Goal: Communication & Community: Answer question/provide support

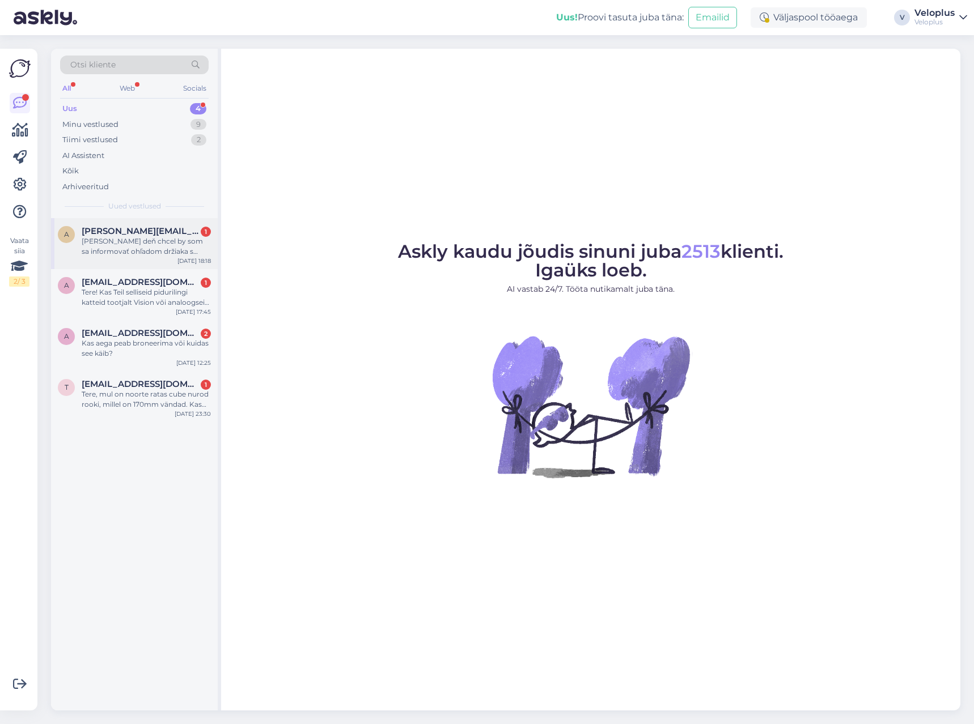
click at [117, 244] on div "[PERSON_NAME] deň chcel by som sa informovať ohľadom držiaka s chladičom či je …" at bounding box center [146, 246] width 129 height 20
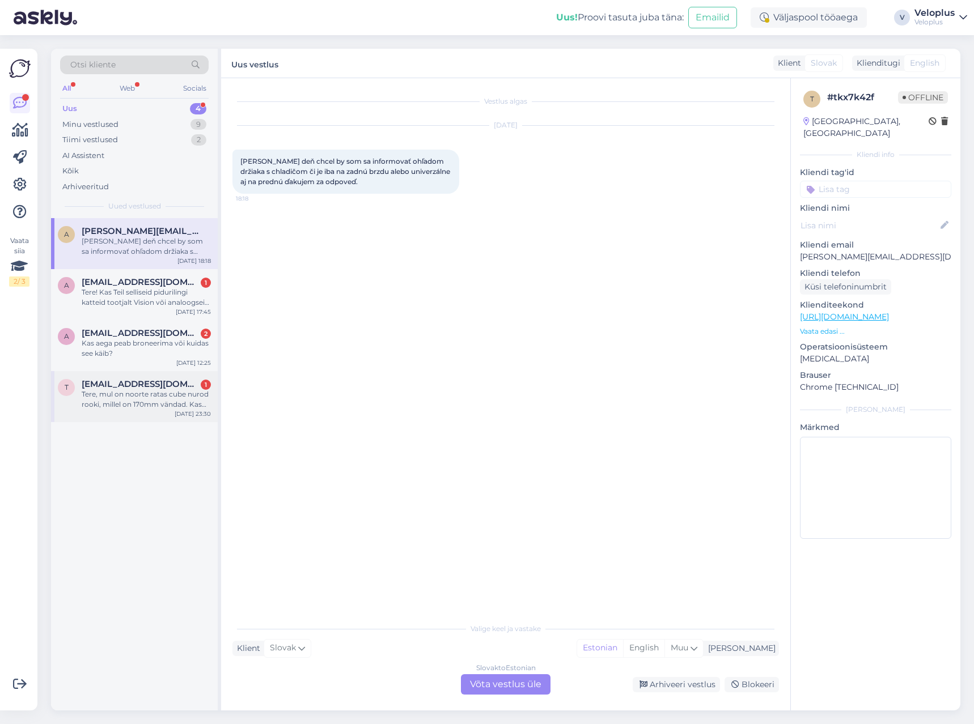
click at [118, 414] on div "t [EMAIL_ADDRESS][DOMAIN_NAME] 1 Tere, mul on noorte ratas cube nurod rooki, mi…" at bounding box center [134, 396] width 167 height 51
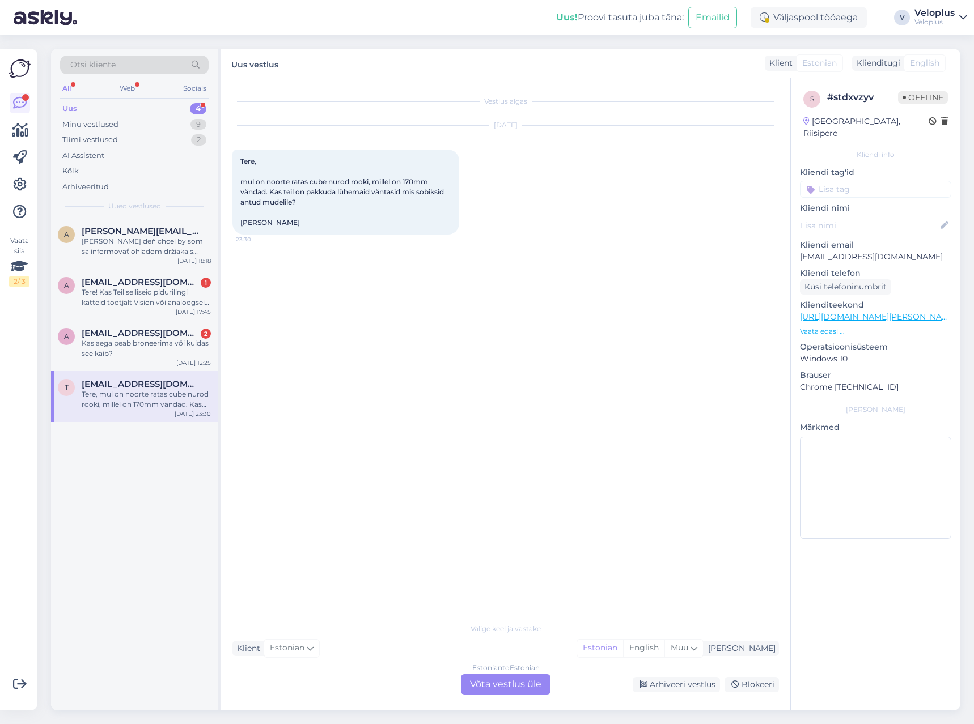
click at [504, 685] on div "Estonian to Estonian Võta vestlus üle" at bounding box center [506, 684] width 90 height 20
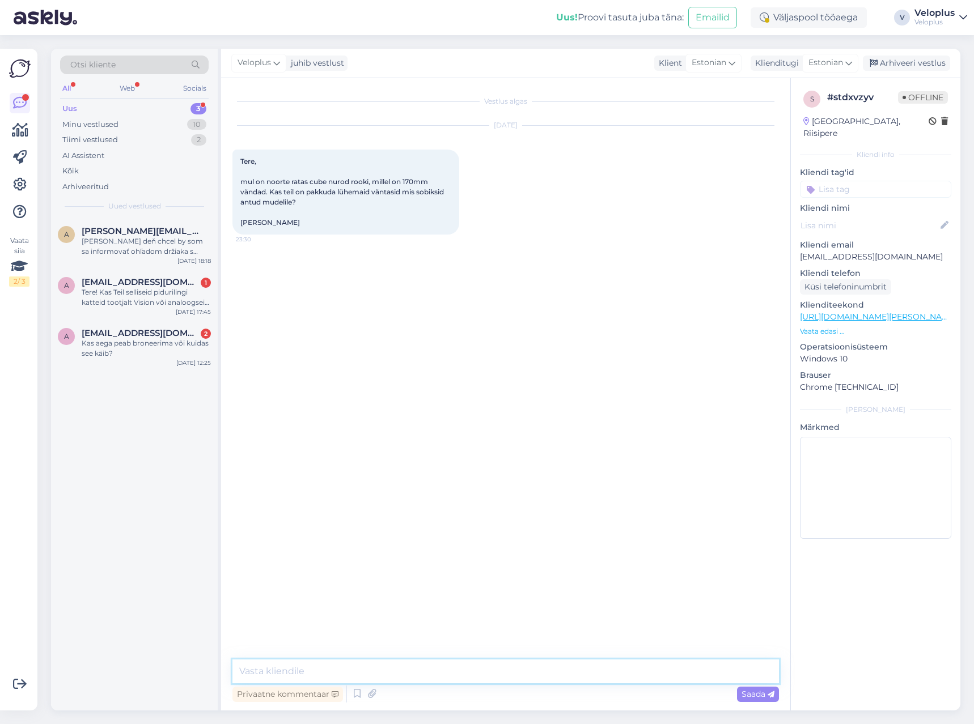
click at [487, 670] on textarea at bounding box center [505, 672] width 546 height 24
type textarea "Tere"
type textarea "Kahjuks ei ole pakkuda"
click at [143, 362] on div "a [EMAIL_ADDRESS][DOMAIN_NAME] 2 Kas aega peab broneerima või kuidas see käib? …" at bounding box center [134, 345] width 167 height 51
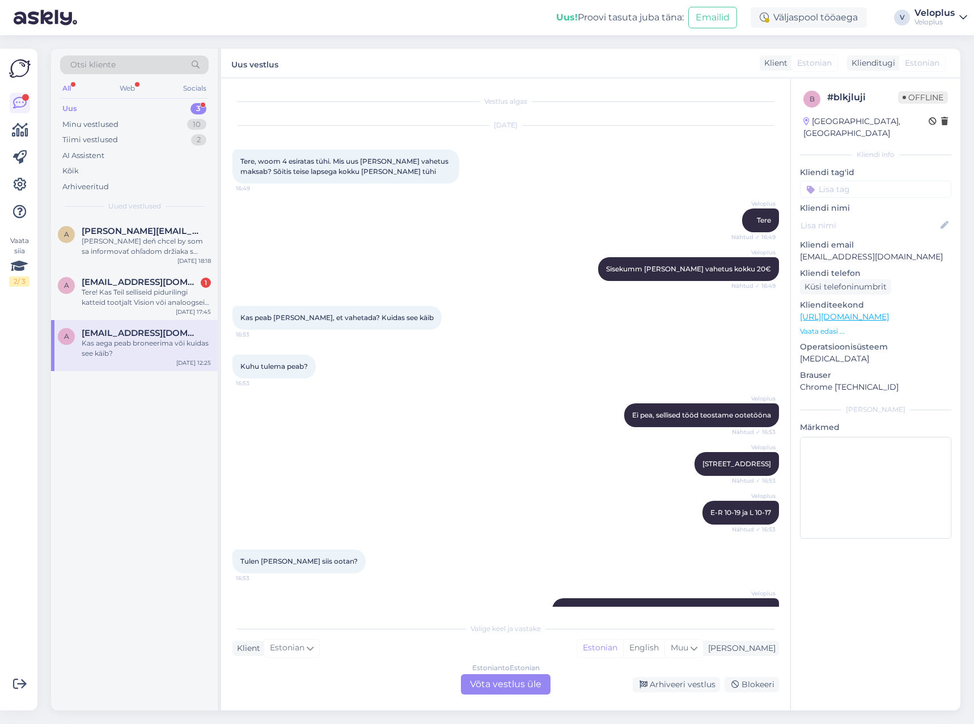
scroll to position [329, 0]
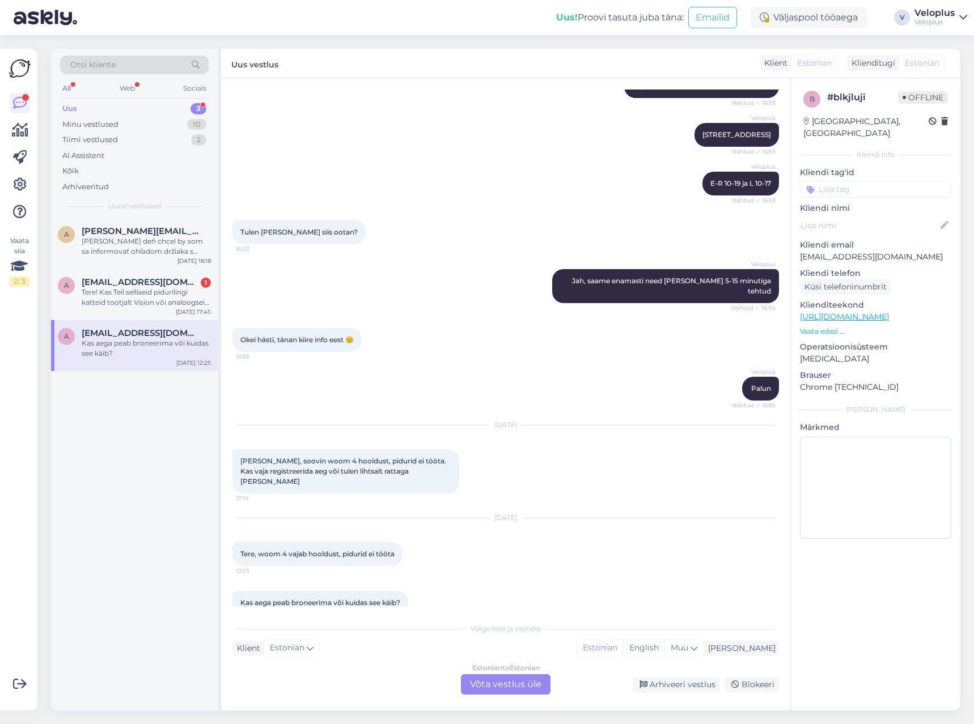
click at [486, 678] on div "Estonian to Estonian Võta vestlus üle" at bounding box center [506, 684] width 90 height 20
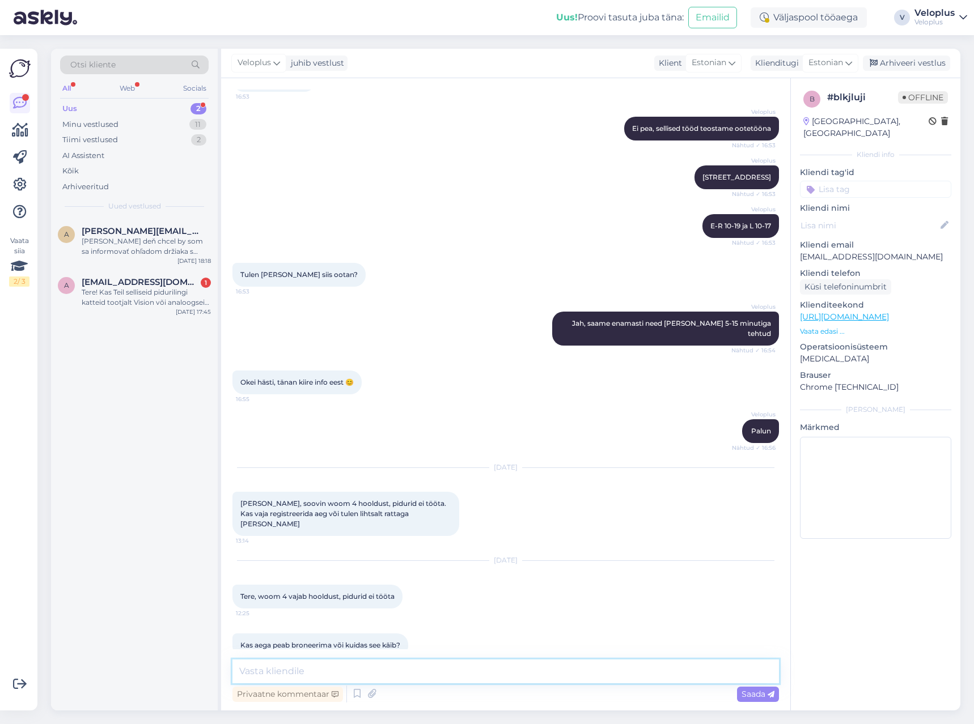
click at [401, 676] on textarea at bounding box center [505, 672] width 546 height 24
type textarea "Tere. Hetkel hooajavälisel ajal ei ole hooldusesse eraldi aega broneerida vaja"
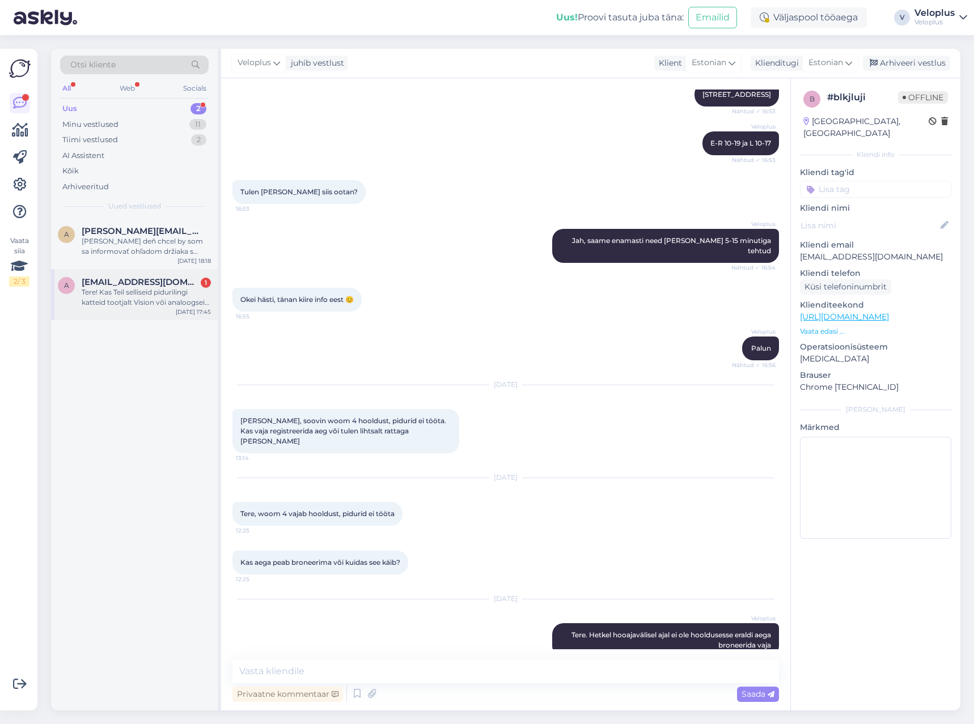
click at [122, 303] on div "Tere! Kas Teil selliseid pidurilingi katteid tootjalt Vision või analoogseid ol…" at bounding box center [146, 297] width 129 height 20
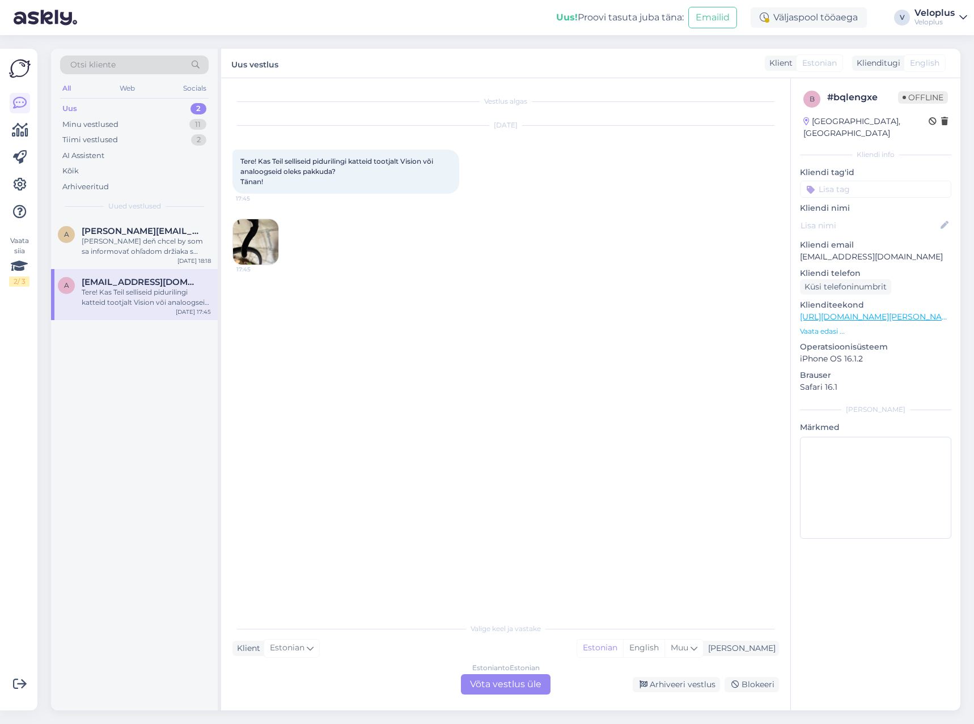
click at [275, 236] on img at bounding box center [255, 241] width 45 height 45
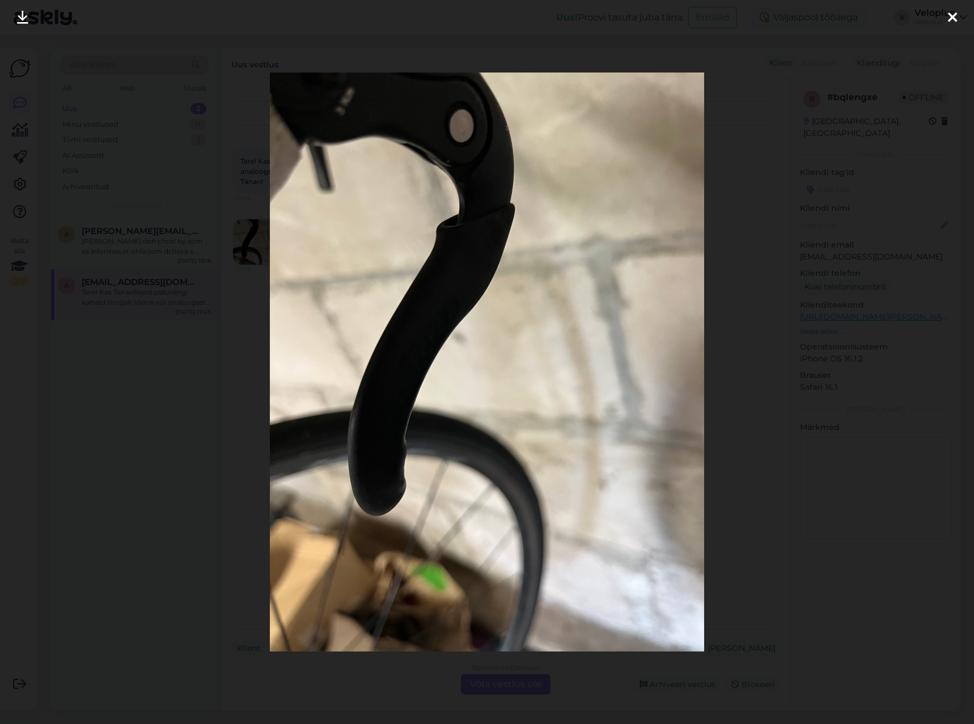
click at [202, 301] on div at bounding box center [487, 362] width 974 height 724
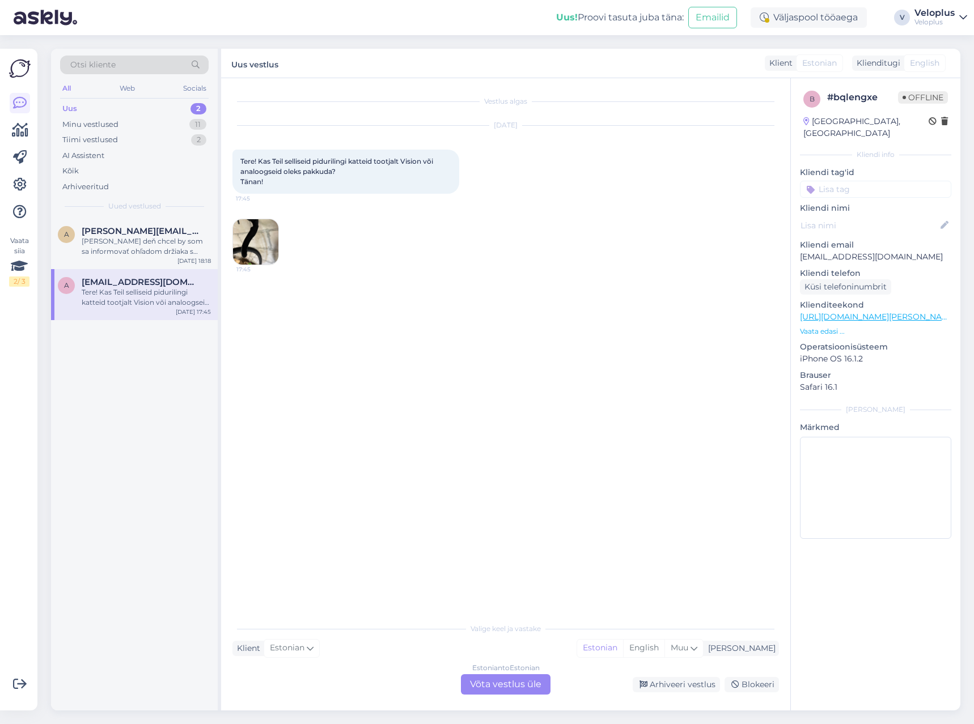
click at [495, 694] on div "Estonian to Estonian Võta vestlus üle" at bounding box center [506, 684] width 90 height 20
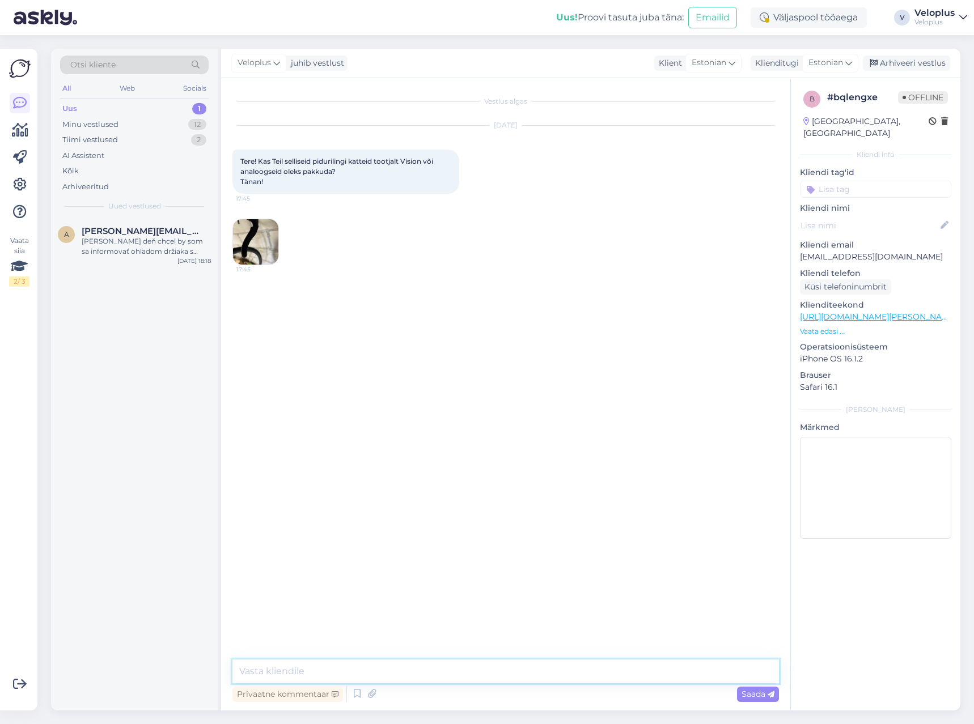
click at [454, 669] on textarea at bounding box center [505, 672] width 546 height 24
type textarea "Tere"
type textarea "Kahjuks ei ole pakkuda"
click at [102, 257] on div "a [PERSON_NAME][EMAIL_ADDRESS][DOMAIN_NAME] [PERSON_NAME] deň chcel by som sa i…" at bounding box center [134, 243] width 167 height 51
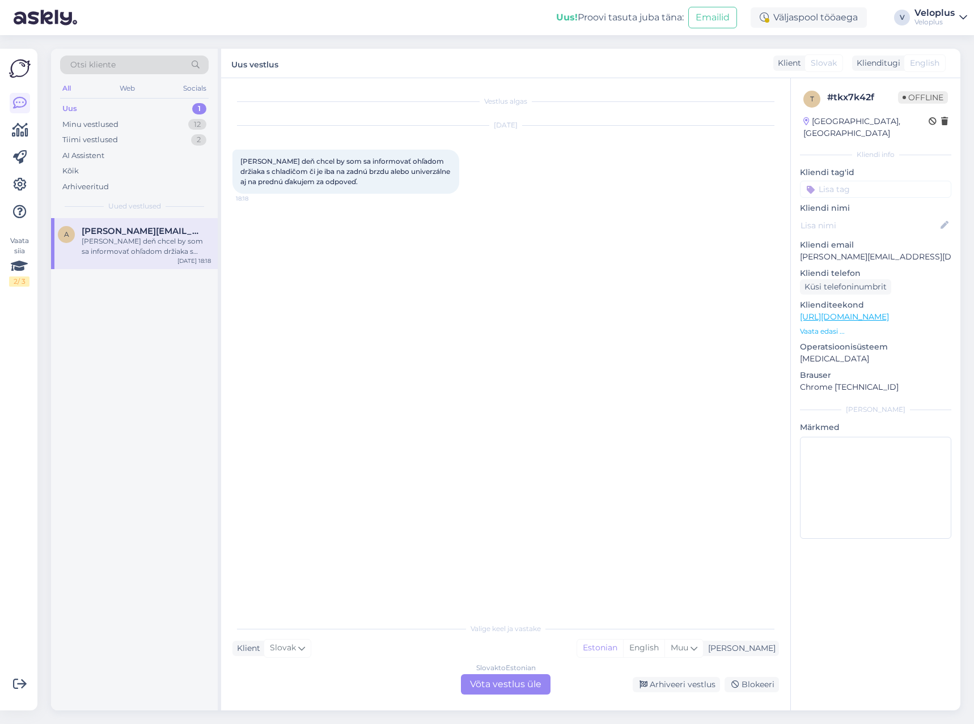
click at [498, 682] on div "Slovak to Estonian Võta vestlus üle" at bounding box center [506, 684] width 90 height 20
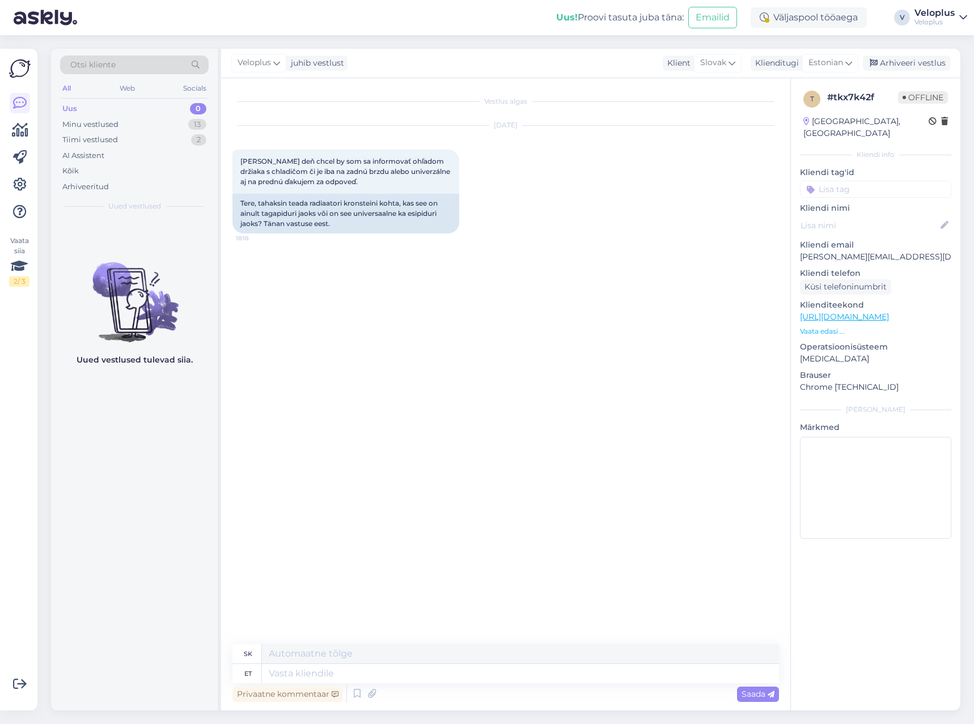
click at [831, 326] on p "Vaata edasi ..." at bounding box center [875, 331] width 151 height 10
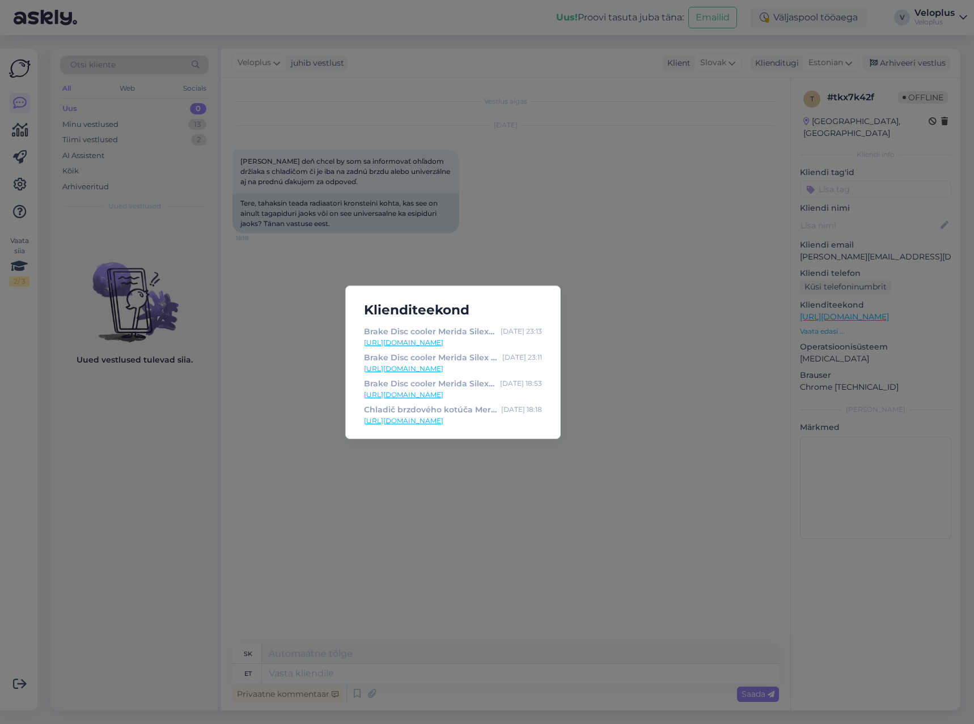
click at [465, 342] on link "[URL][DOMAIN_NAME]" at bounding box center [453, 343] width 178 height 10
click at [465, 187] on div "Klienditeekond Brake Disc cooler Merida Silex SLX-01-R for FM160 - Veloplus [DA…" at bounding box center [487, 362] width 974 height 724
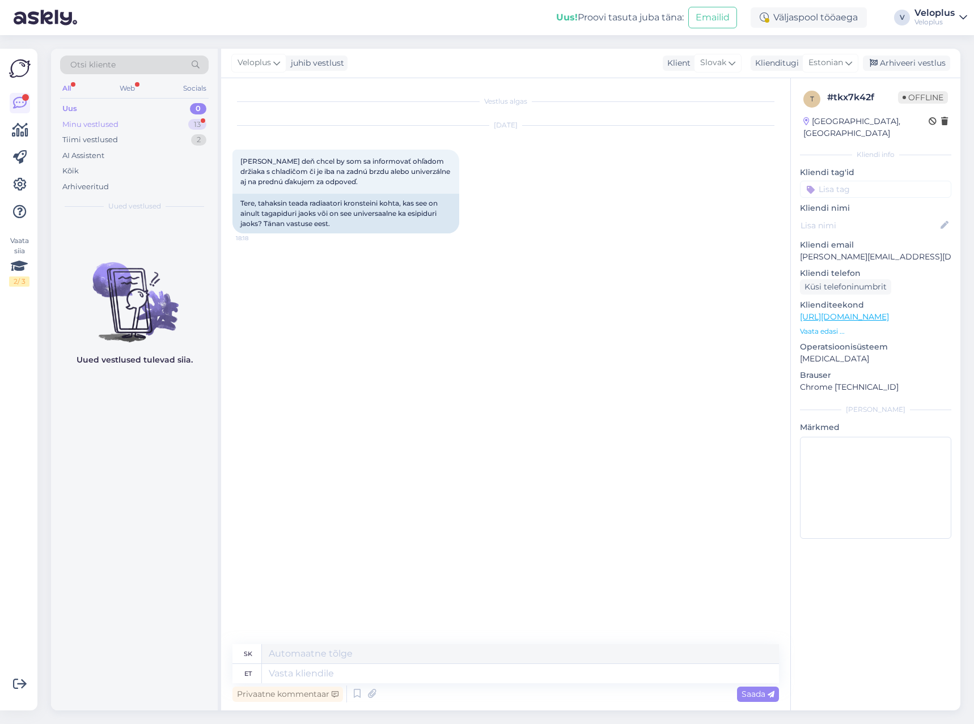
click at [175, 124] on div "Minu vestlused 13" at bounding box center [134, 125] width 148 height 16
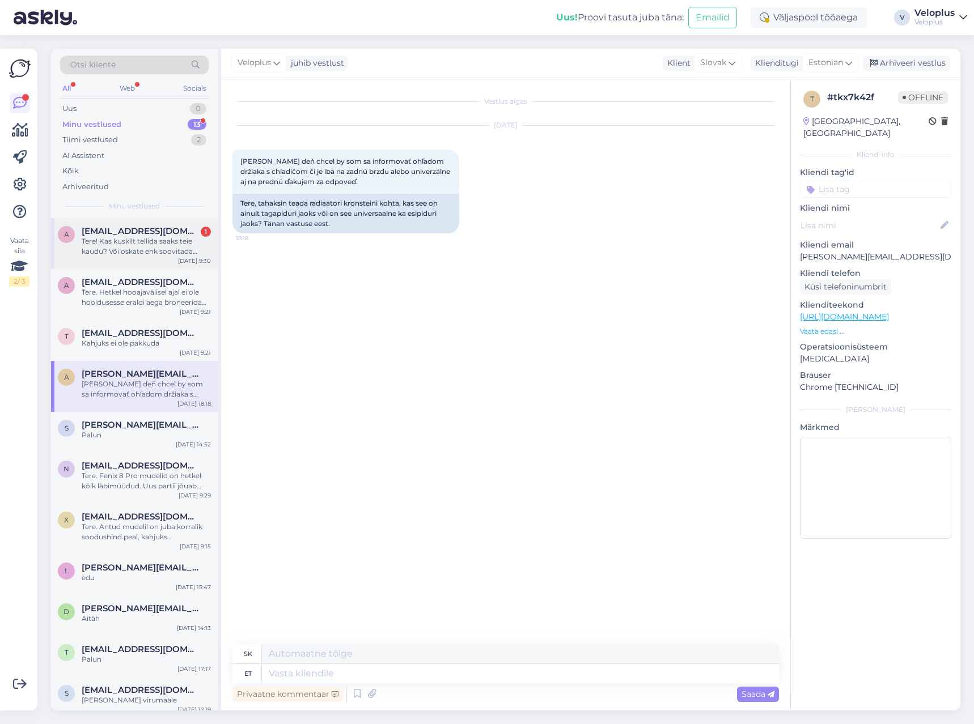
click at [150, 255] on div "Tere! Kas kuskilt tellida saaks teie kaudu? Või oskate ehk soovitada kohti, kus…" at bounding box center [146, 246] width 129 height 20
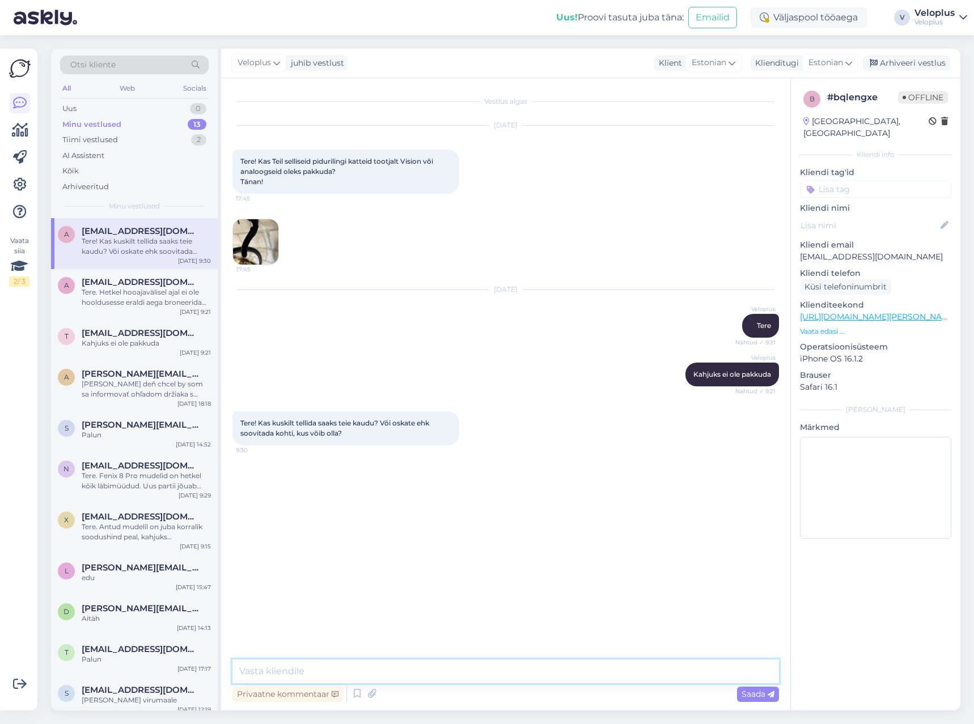
click at [325, 666] on textarea at bounding box center [505, 672] width 546 height 24
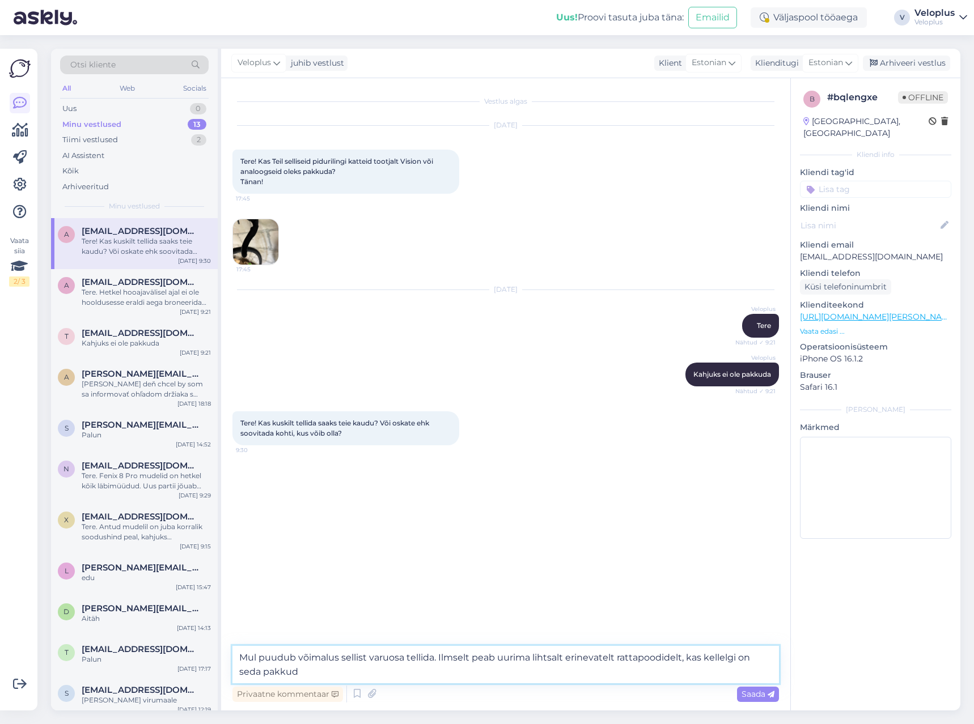
type textarea "Mul puudub võimalus sellist varuosa tellida. Ilmselt peab uurima lihtsalt erine…"
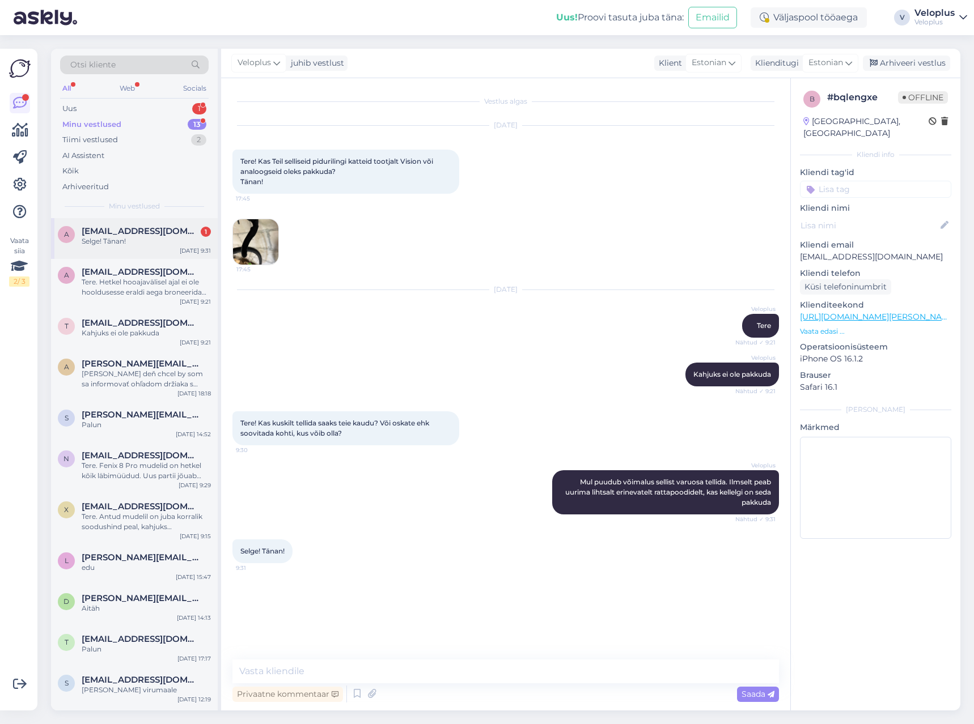
click at [141, 241] on div "Selge! Tänan!" at bounding box center [146, 241] width 129 height 10
click at [171, 104] on div "Uus 1" at bounding box center [134, 109] width 148 height 16
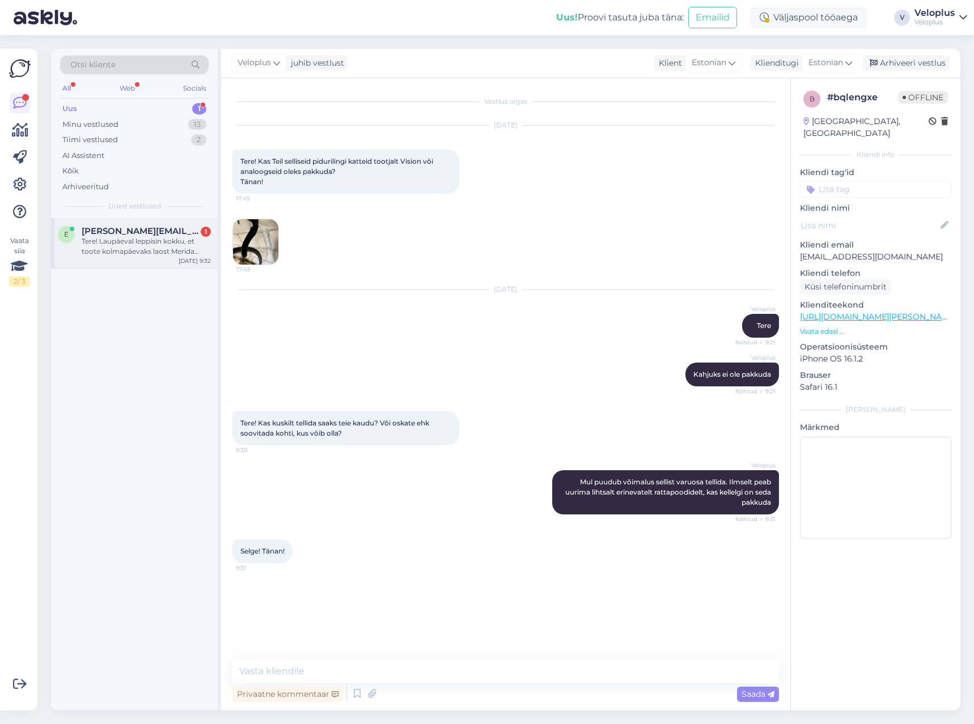
click at [132, 245] on div "Tere! Laupäeval leppisin kokku, et toote kolmapäevaks laost Merida BIG.NINE 700…" at bounding box center [146, 246] width 129 height 20
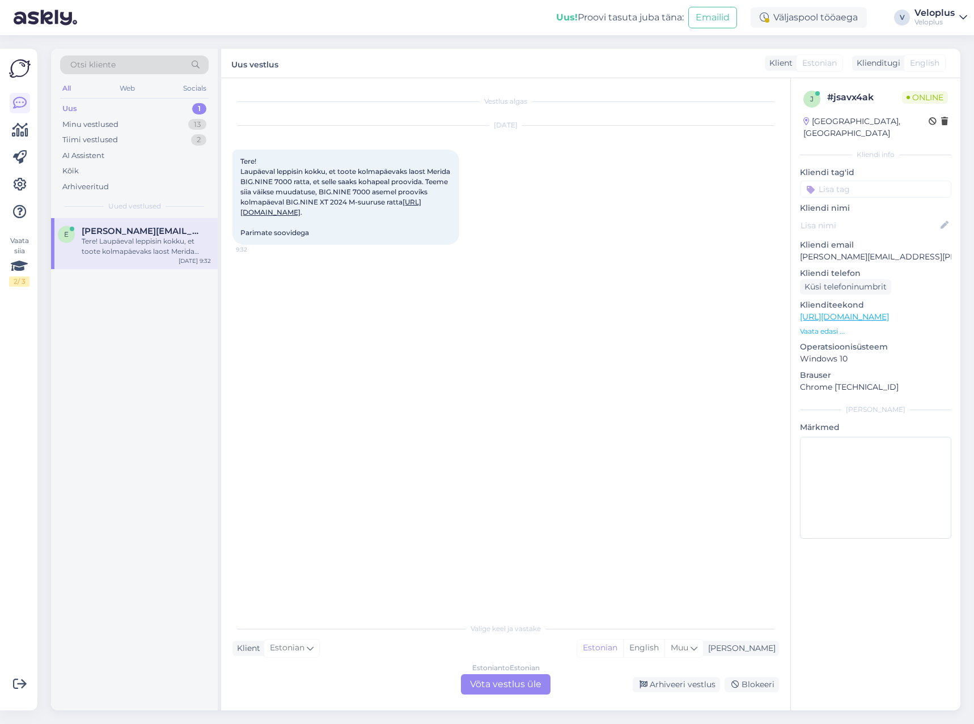
click at [533, 677] on div "Estonian to Estonian Võta vestlus üle" at bounding box center [506, 684] width 90 height 20
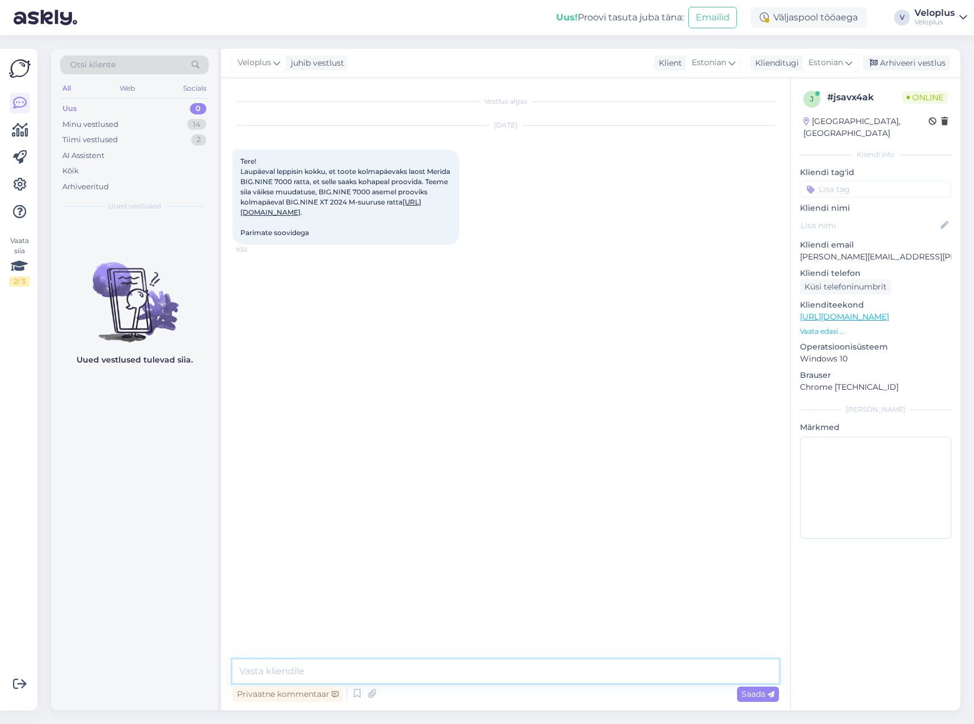
click at [441, 671] on textarea at bounding box center [505, 672] width 546 height 24
type textarea "Tere. Selge, [PERSON_NAME] kauplusele info edasi"
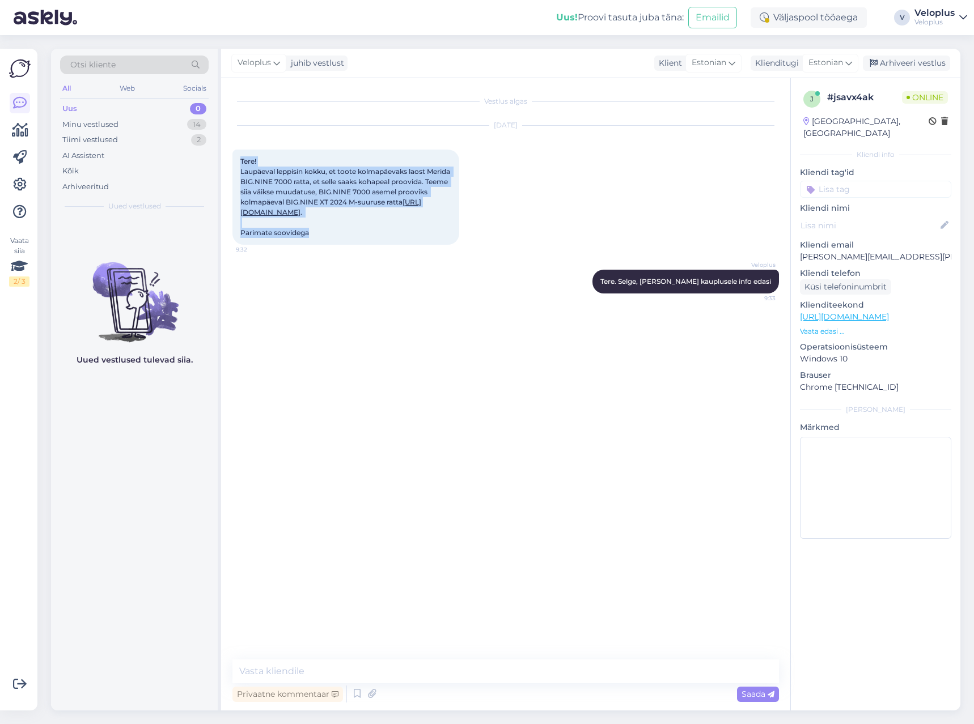
drag, startPoint x: 317, startPoint y: 239, endPoint x: 232, endPoint y: 160, distance: 115.5
click at [232, 160] on div "Vestlus algas [DATE] Tere! Laupäeval leppisin kokku, et toote kolmapäevaks laos…" at bounding box center [505, 394] width 569 height 632
copy span "Tere! Laupäeval leppisin kokku, et toote kolmapäevaks laost Merida BIG.NINE 700…"
